Goal: Find specific page/section: Find specific page/section

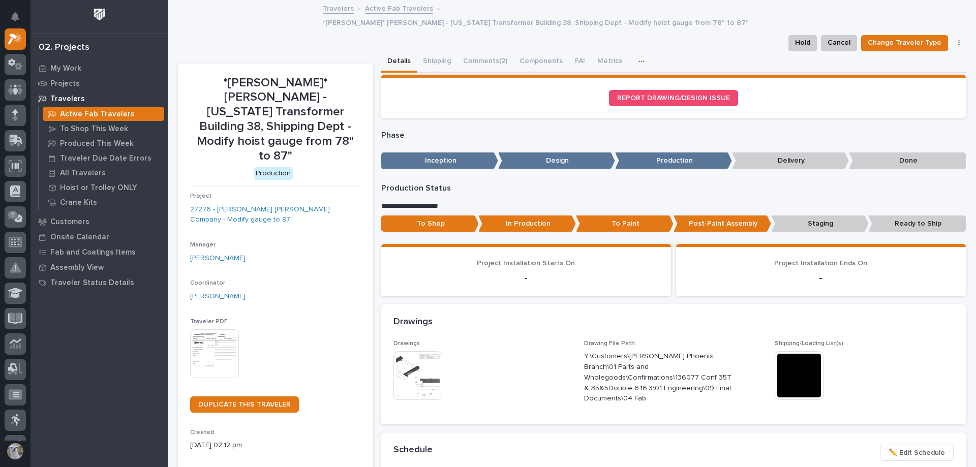
click at [391, 6] on link "Active Fab Travelers" at bounding box center [399, 8] width 68 height 12
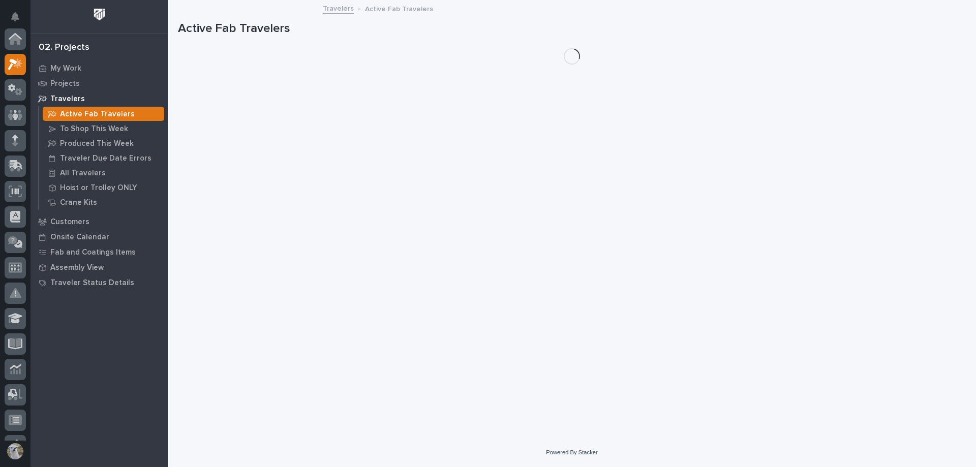
scroll to position [25, 0]
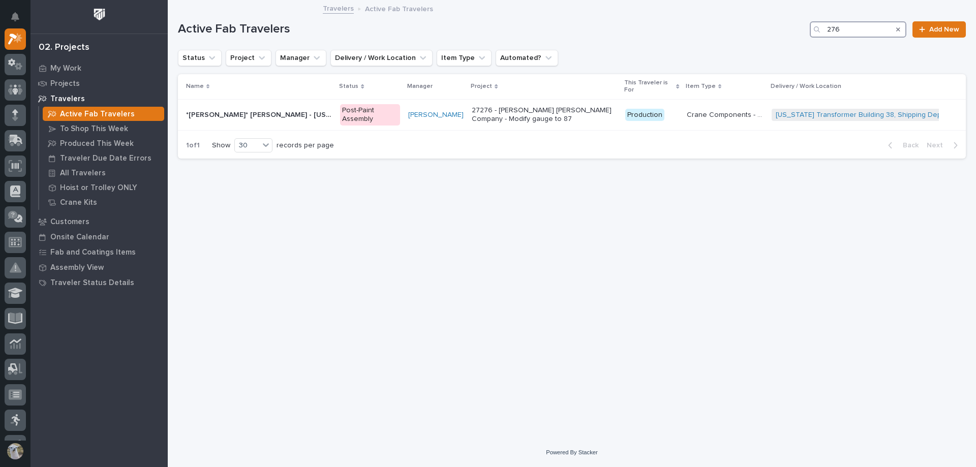
drag, startPoint x: 859, startPoint y: 29, endPoint x: 721, endPoint y: 13, distance: 139.2
click at [721, 13] on div "My Settings Log Out 02. Projects My Work Projects Travelers Active Fab Traveler…" at bounding box center [572, 233] width 808 height 467
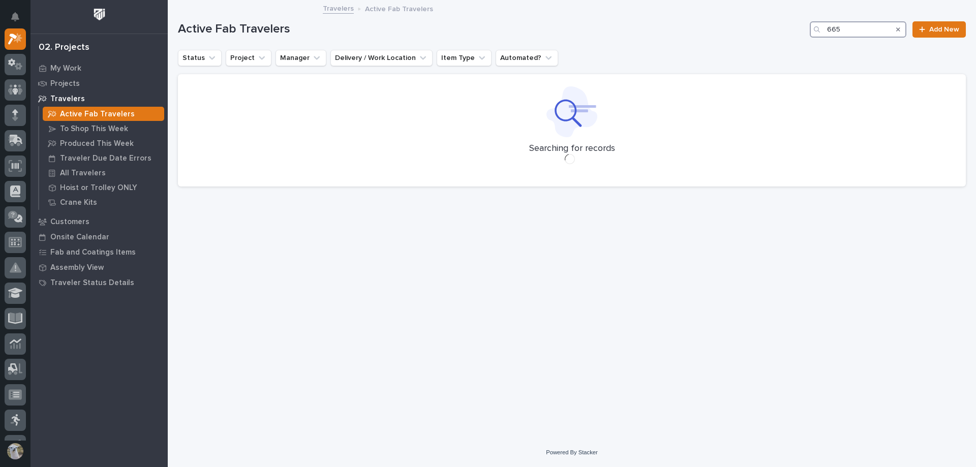
type input "665"
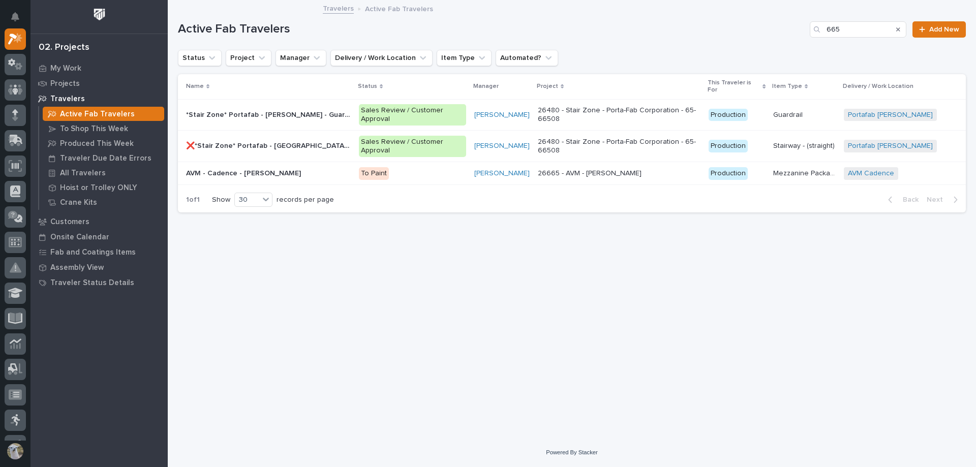
click at [240, 167] on p "AVM - Cadence - [PERSON_NAME]" at bounding box center [244, 172] width 117 height 11
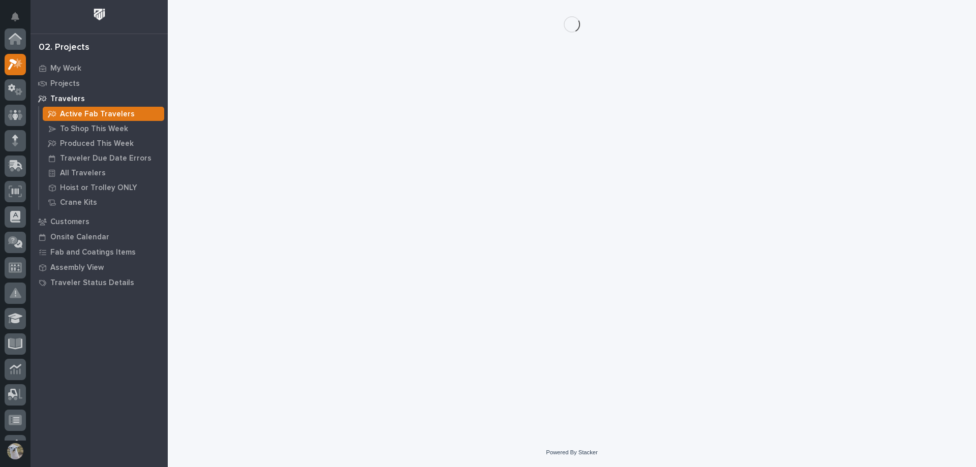
scroll to position [25, 0]
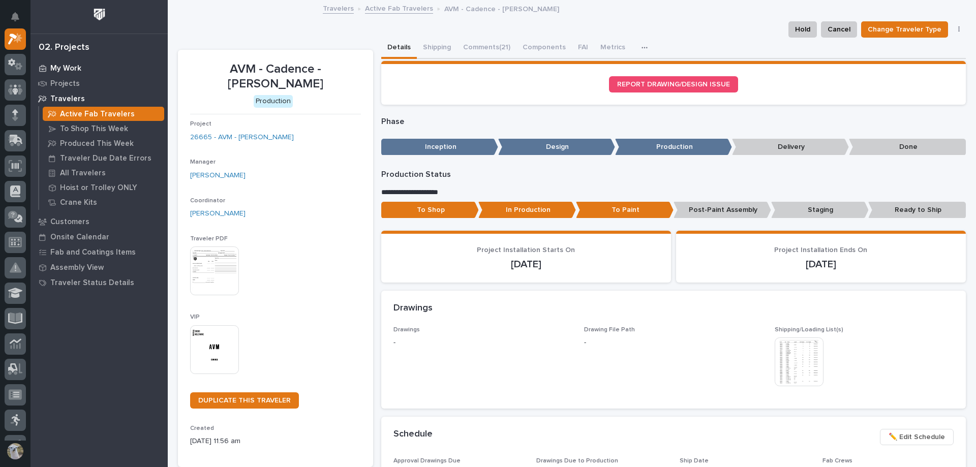
click at [71, 65] on p "My Work" at bounding box center [65, 68] width 31 height 9
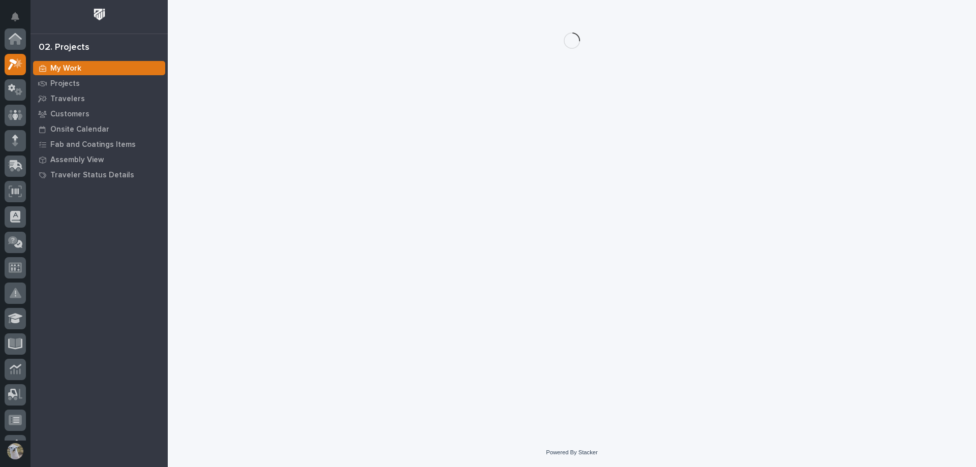
scroll to position [25, 0]
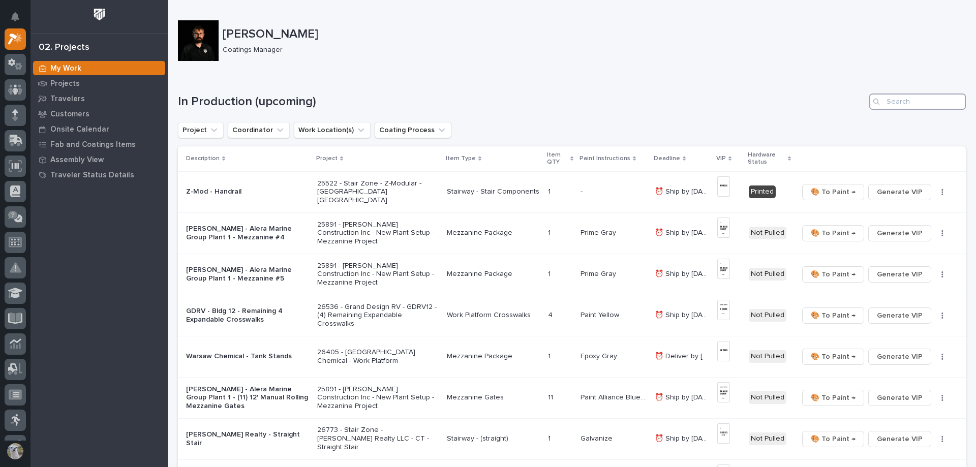
click at [913, 104] on input "Search" at bounding box center [917, 102] width 97 height 16
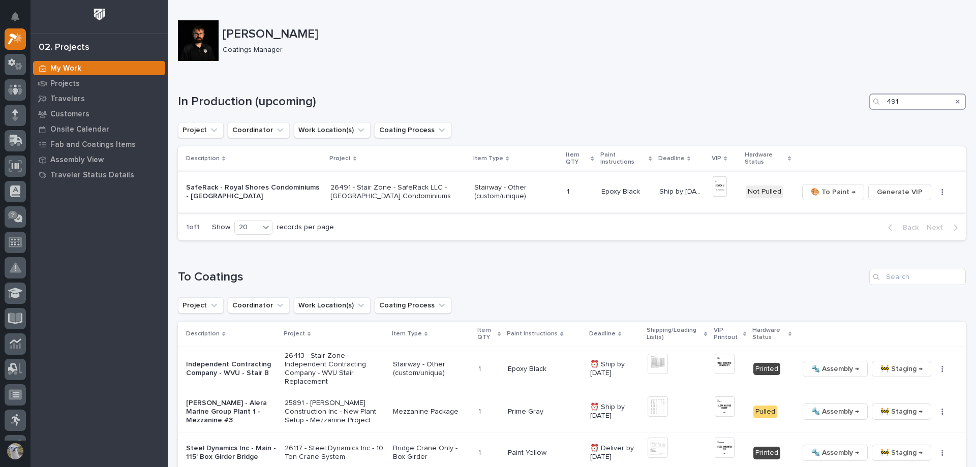
type input "491"
click at [213, 192] on p "SafeRack - Royal Shores Condominiums - [GEOGRAPHIC_DATA]" at bounding box center [254, 192] width 136 height 17
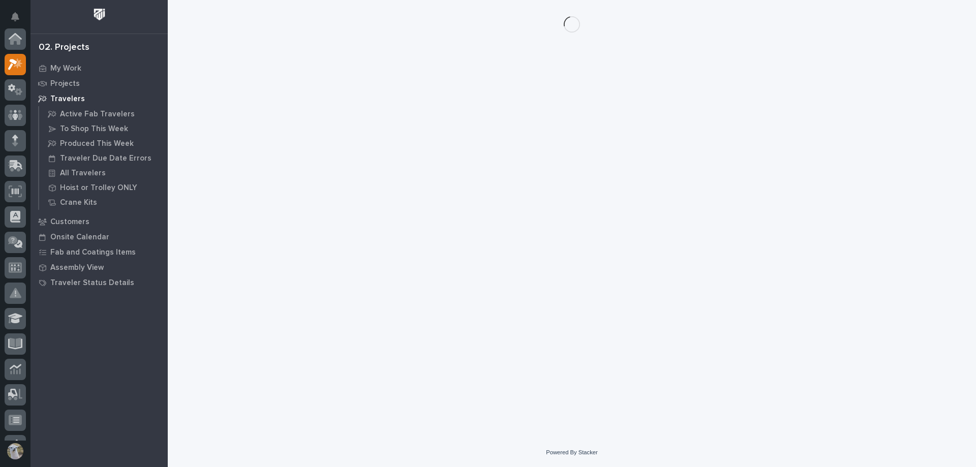
scroll to position [25, 0]
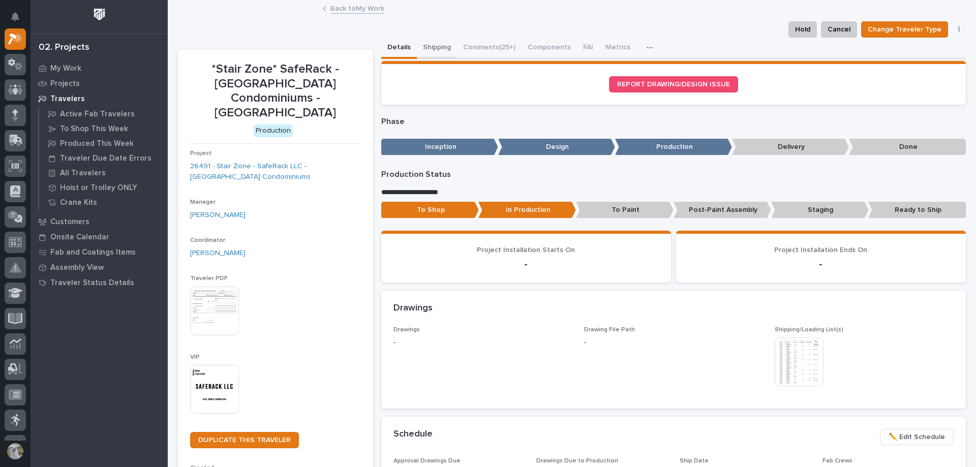
click at [444, 46] on button "Shipping" at bounding box center [437, 48] width 40 height 21
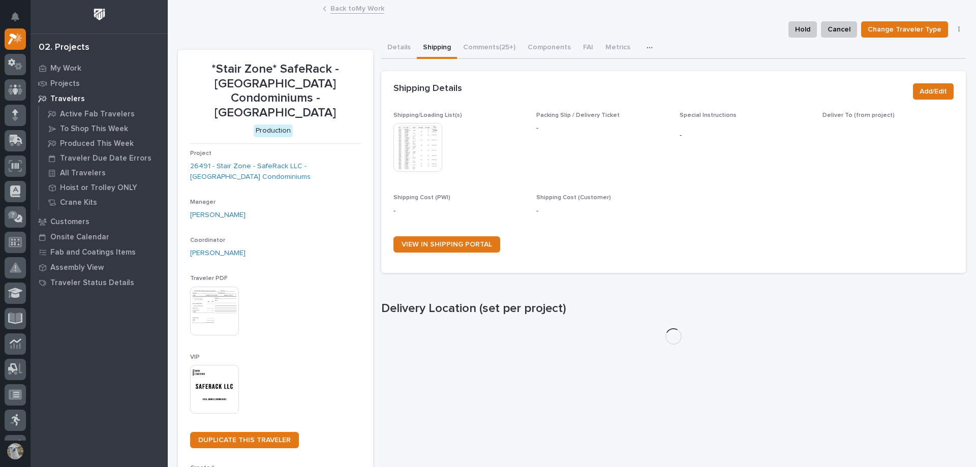
click at [409, 156] on img at bounding box center [417, 147] width 49 height 49
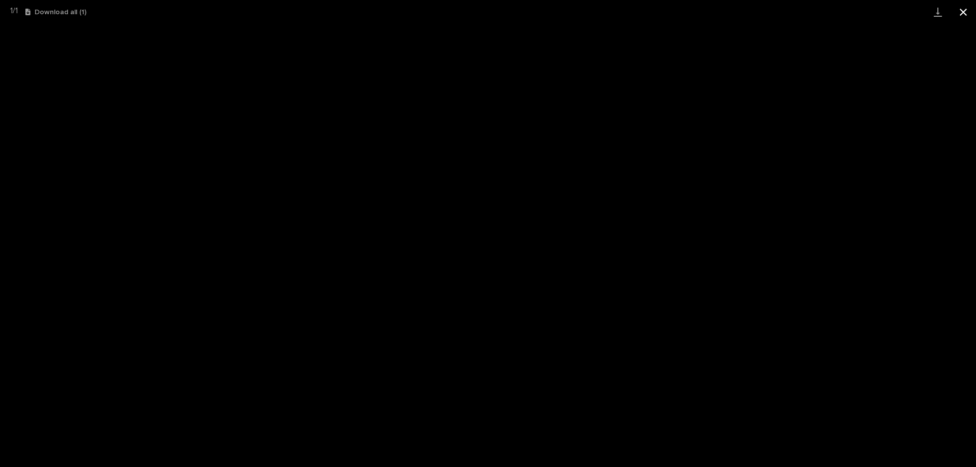
click at [964, 13] on button "Close gallery" at bounding box center [963, 12] width 25 height 24
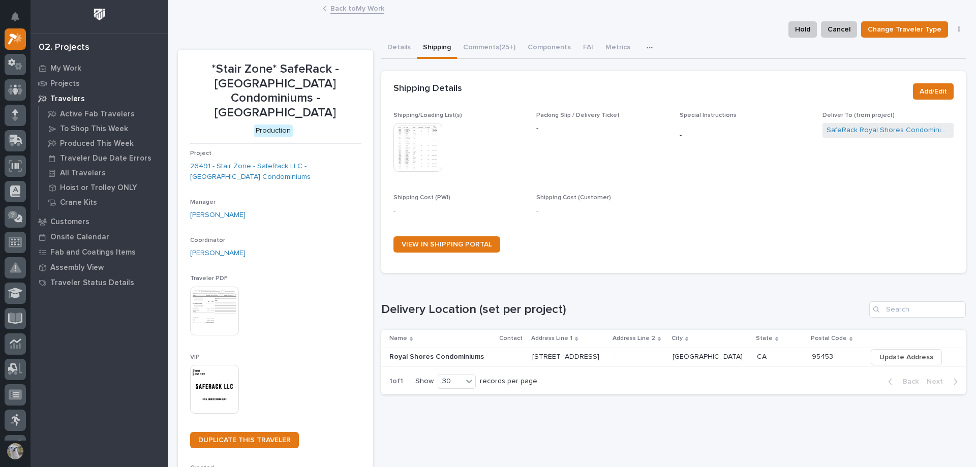
click at [214, 377] on img at bounding box center [214, 389] width 49 height 49
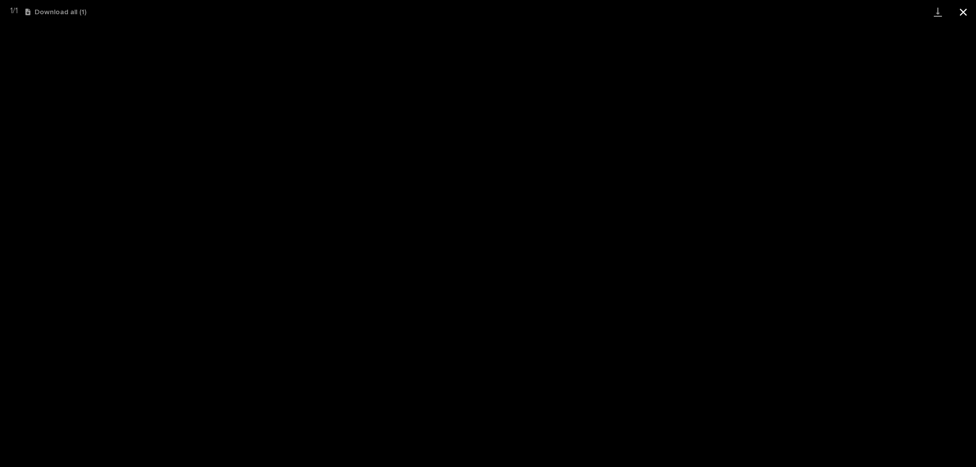
click at [967, 9] on button "Close gallery" at bounding box center [963, 12] width 25 height 24
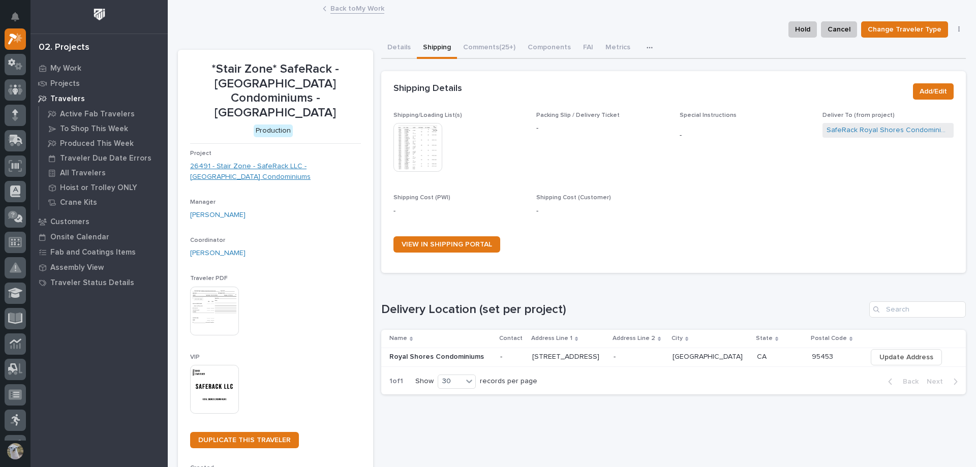
click at [283, 161] on link "26491 - Stair Zone - SafeRack LLC - [GEOGRAPHIC_DATA] Condominiums" at bounding box center [275, 171] width 171 height 21
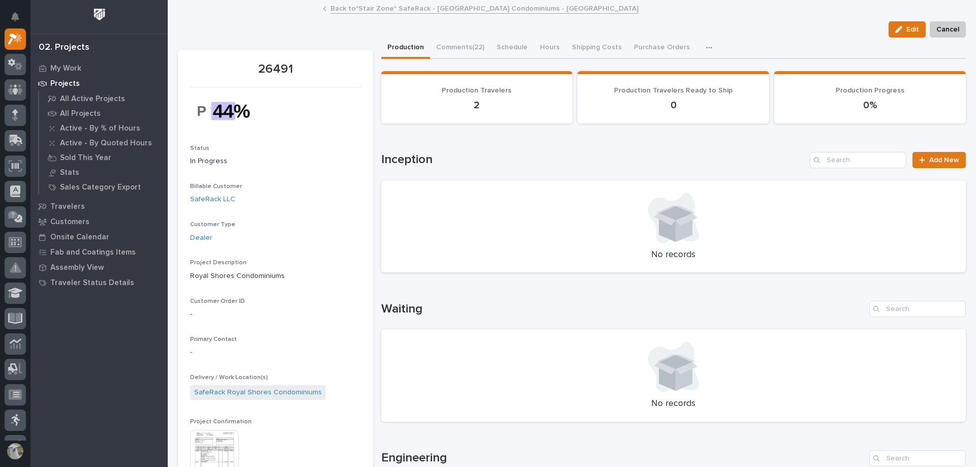
scroll to position [102, 0]
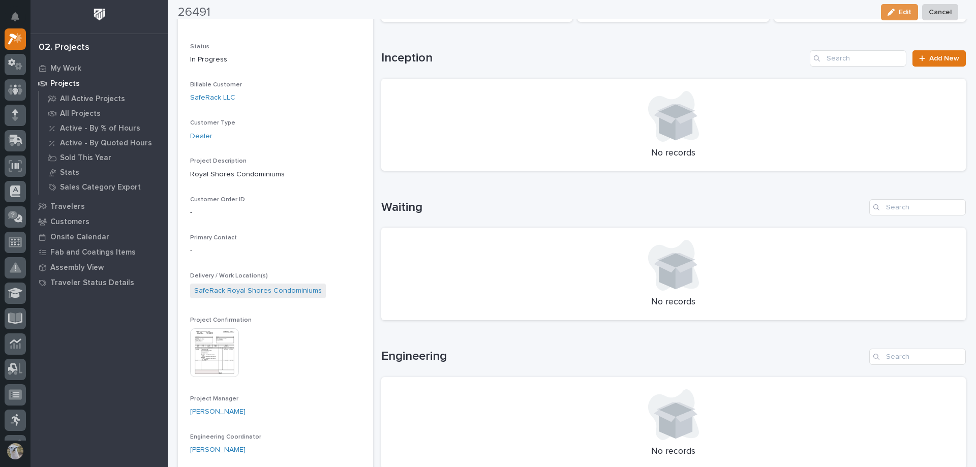
click at [206, 360] on img at bounding box center [214, 352] width 49 height 49
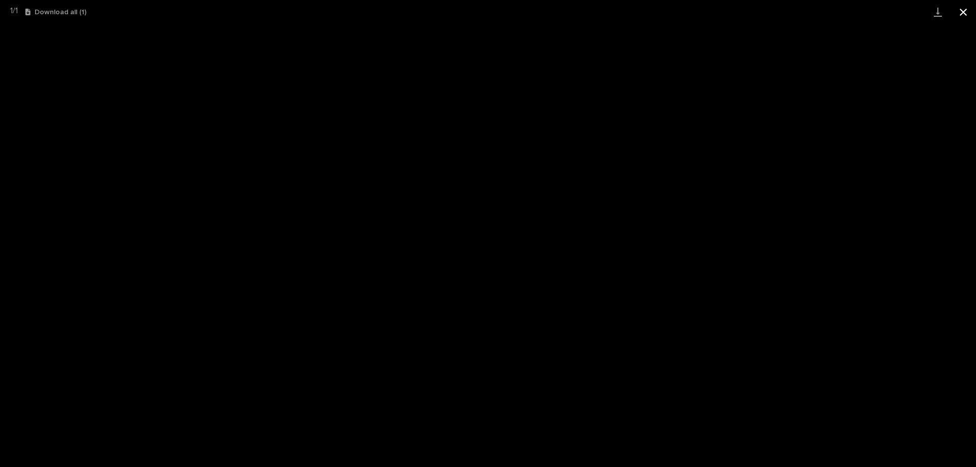
click at [964, 11] on button "Close gallery" at bounding box center [963, 12] width 25 height 24
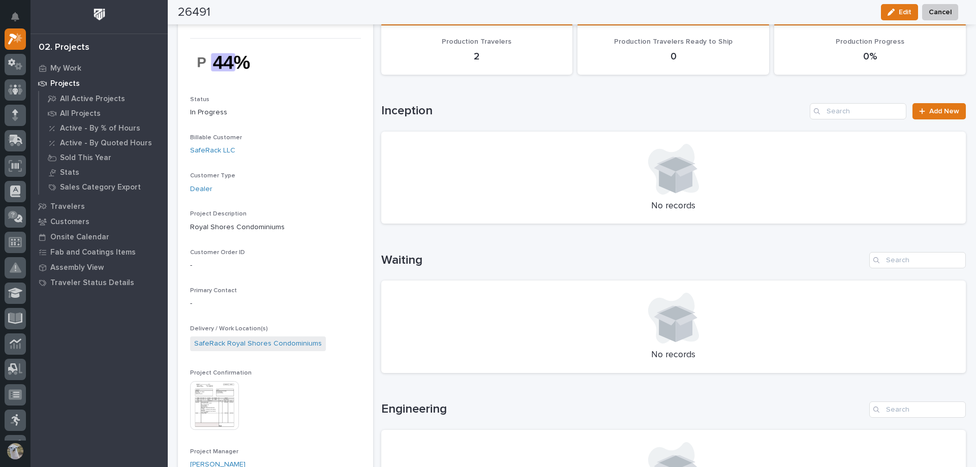
scroll to position [0, 0]
